Goal: Information Seeking & Learning: Learn about a topic

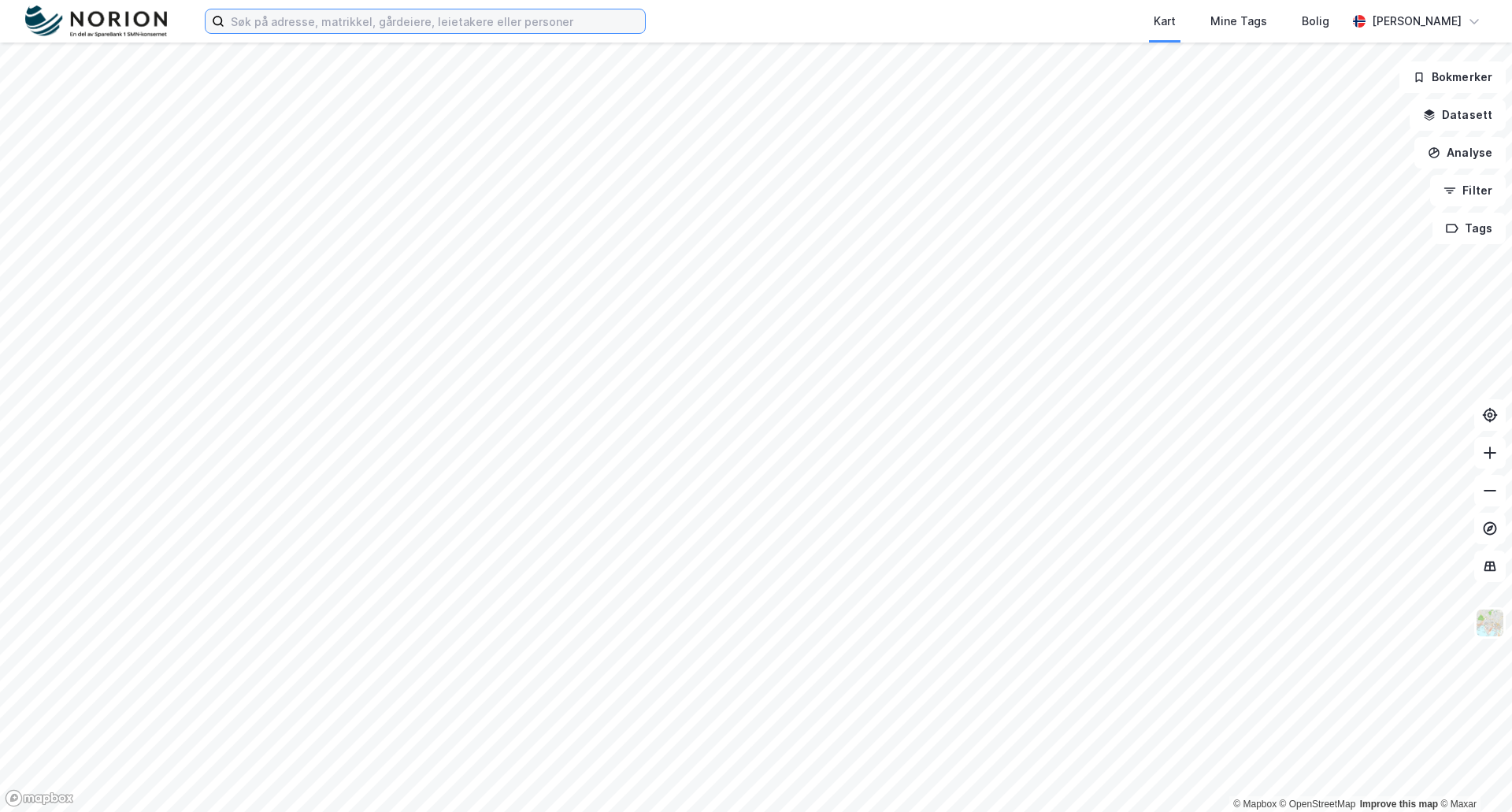
click at [286, 32] on input at bounding box center [435, 21] width 421 height 23
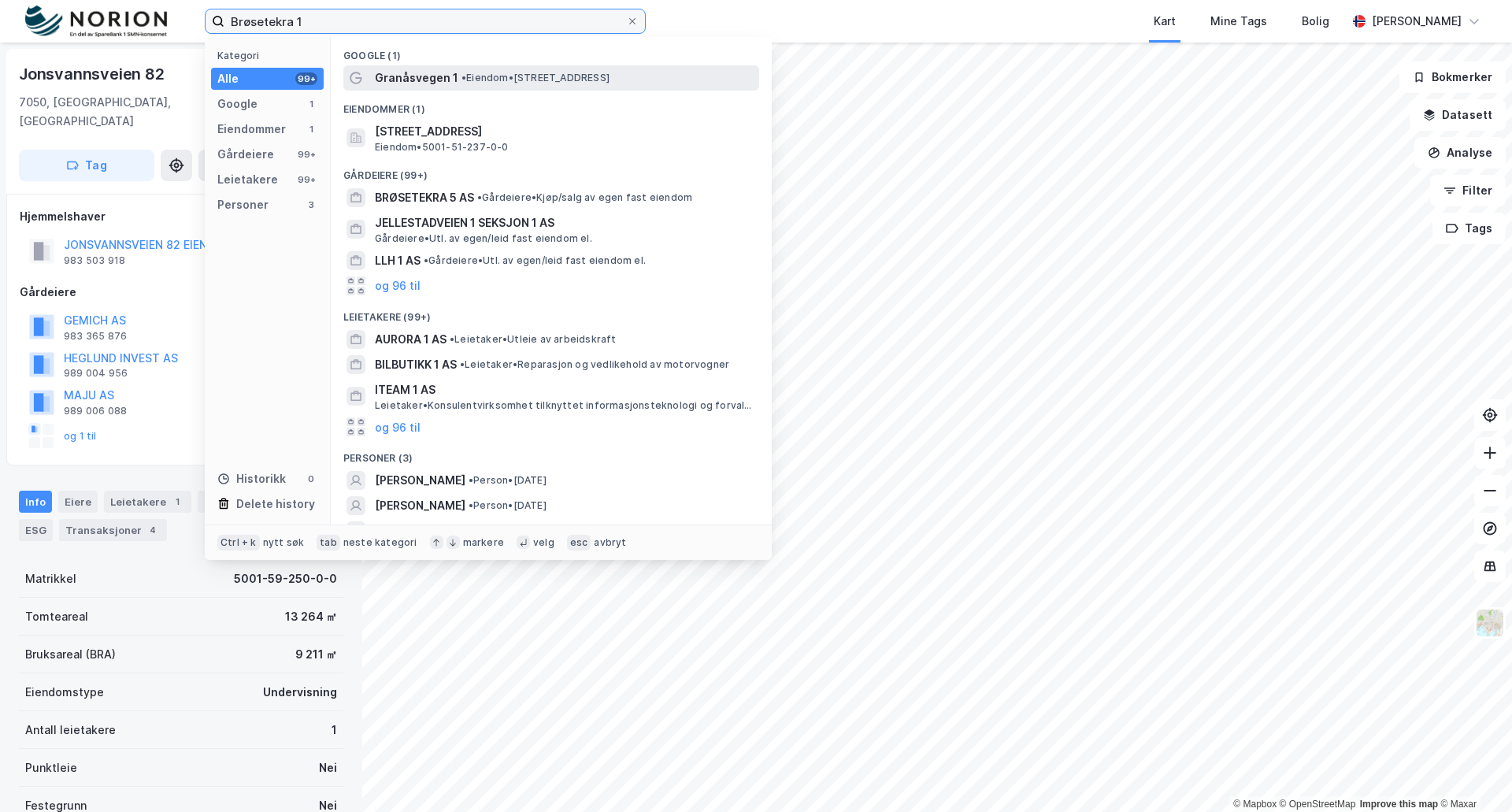
type input "Brøsetekra 1"
click at [416, 84] on span "Granåsvegen 1" at bounding box center [416, 78] width 84 height 19
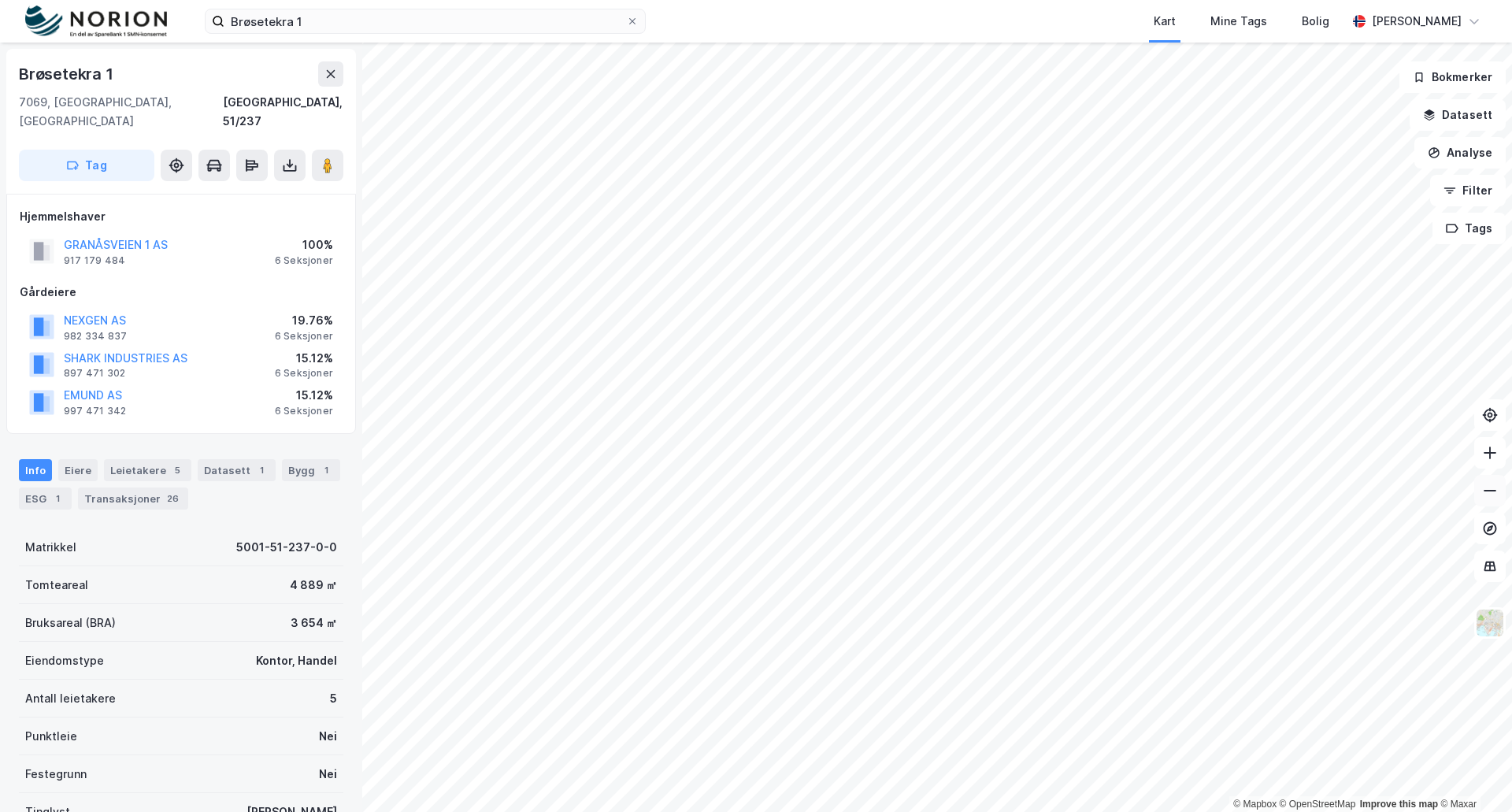
click at [1491, 492] on icon at bounding box center [1489, 490] width 16 height 16
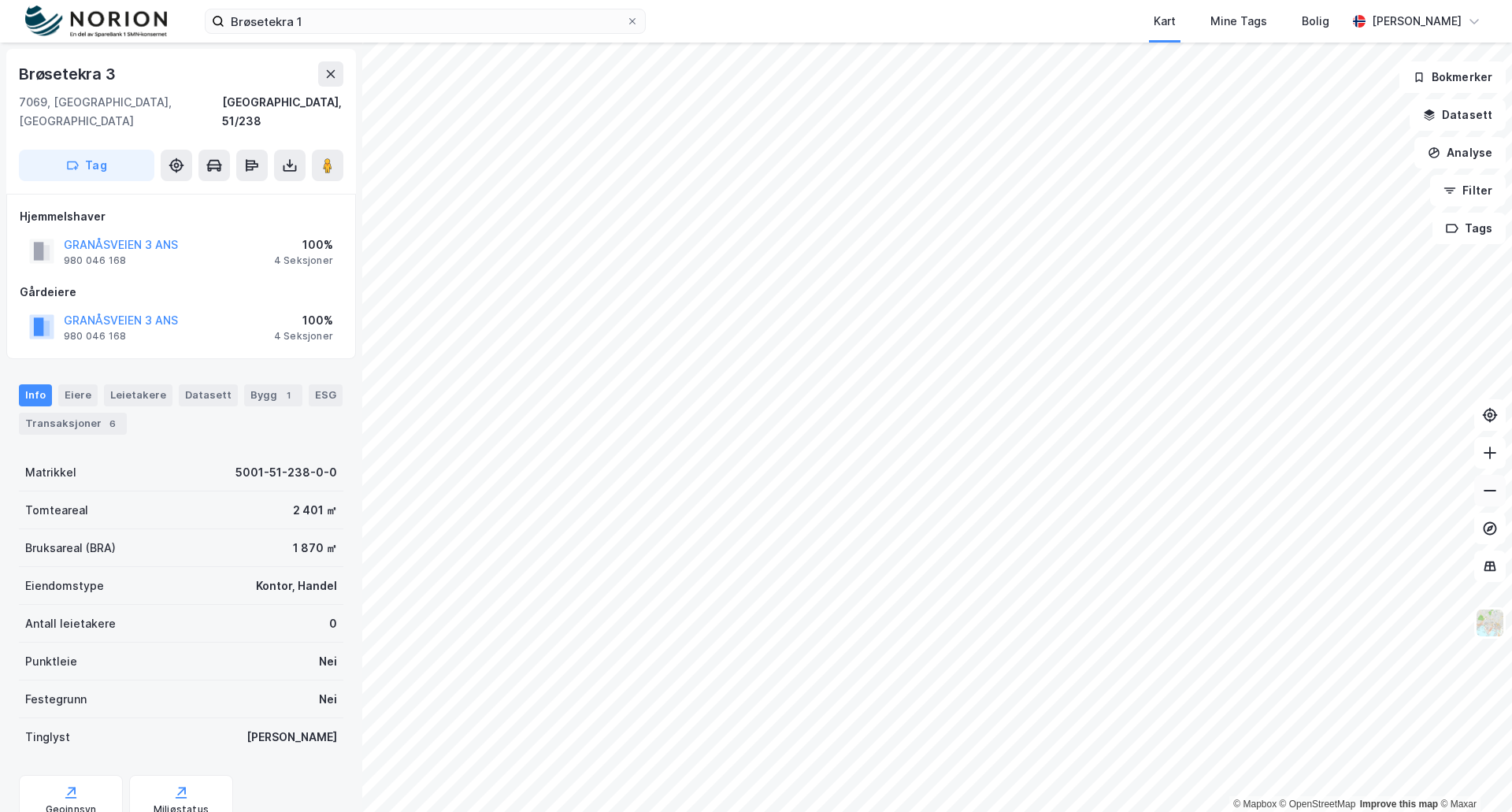
click at [1486, 494] on icon at bounding box center [1489, 490] width 16 height 16
click at [1494, 460] on icon at bounding box center [1489, 452] width 16 height 16
